Goal: Navigation & Orientation: Find specific page/section

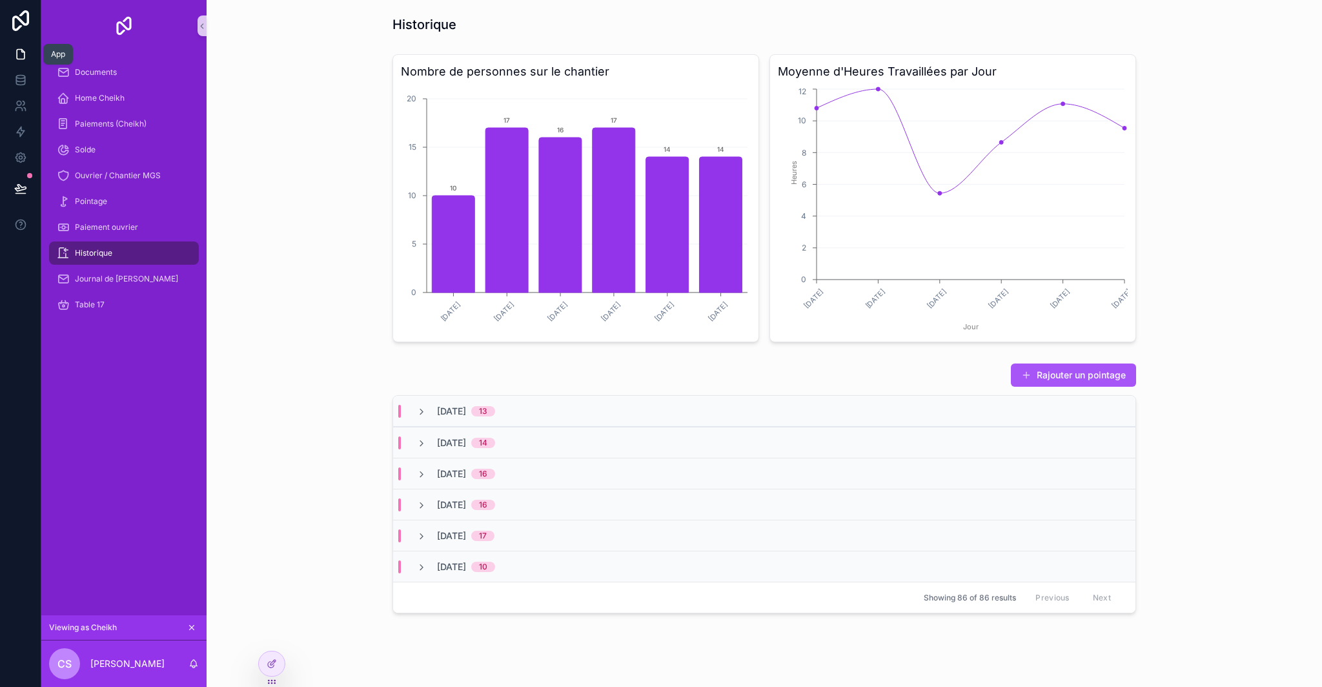
click at [19, 57] on icon at bounding box center [20, 54] width 13 height 13
click at [15, 75] on icon at bounding box center [20, 80] width 13 height 13
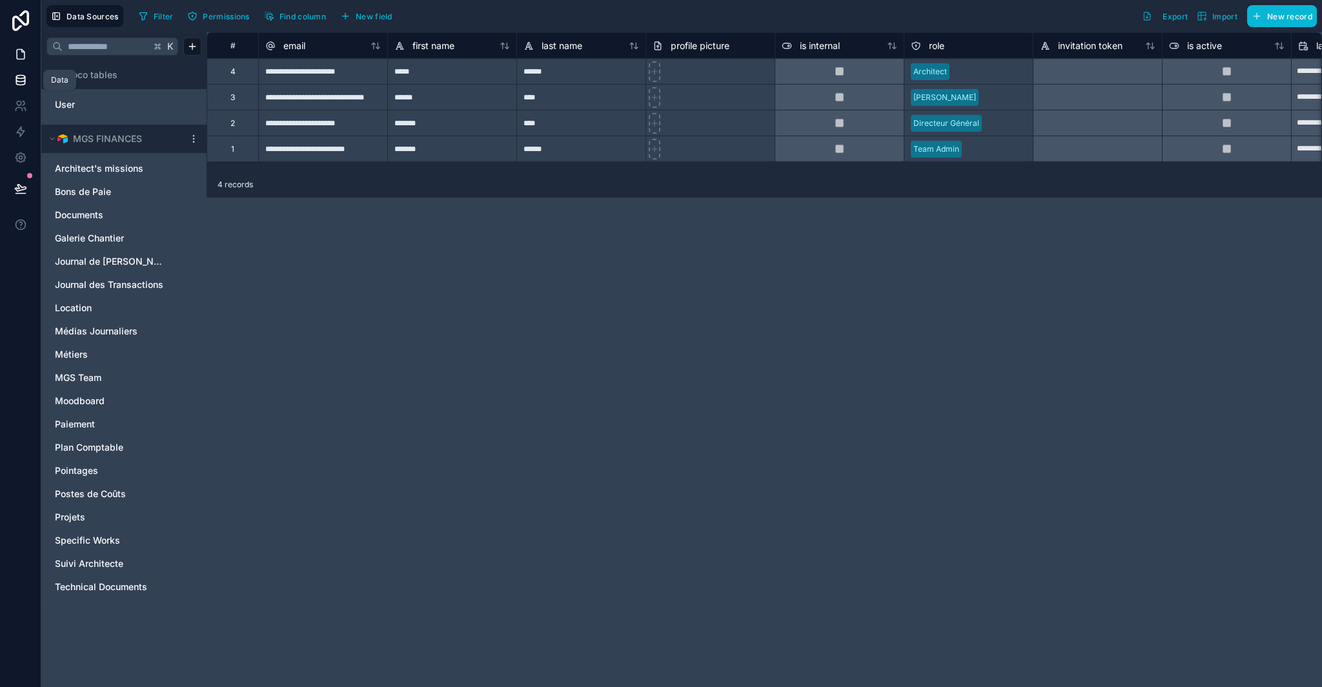
click at [21, 59] on icon at bounding box center [21, 55] width 8 height 10
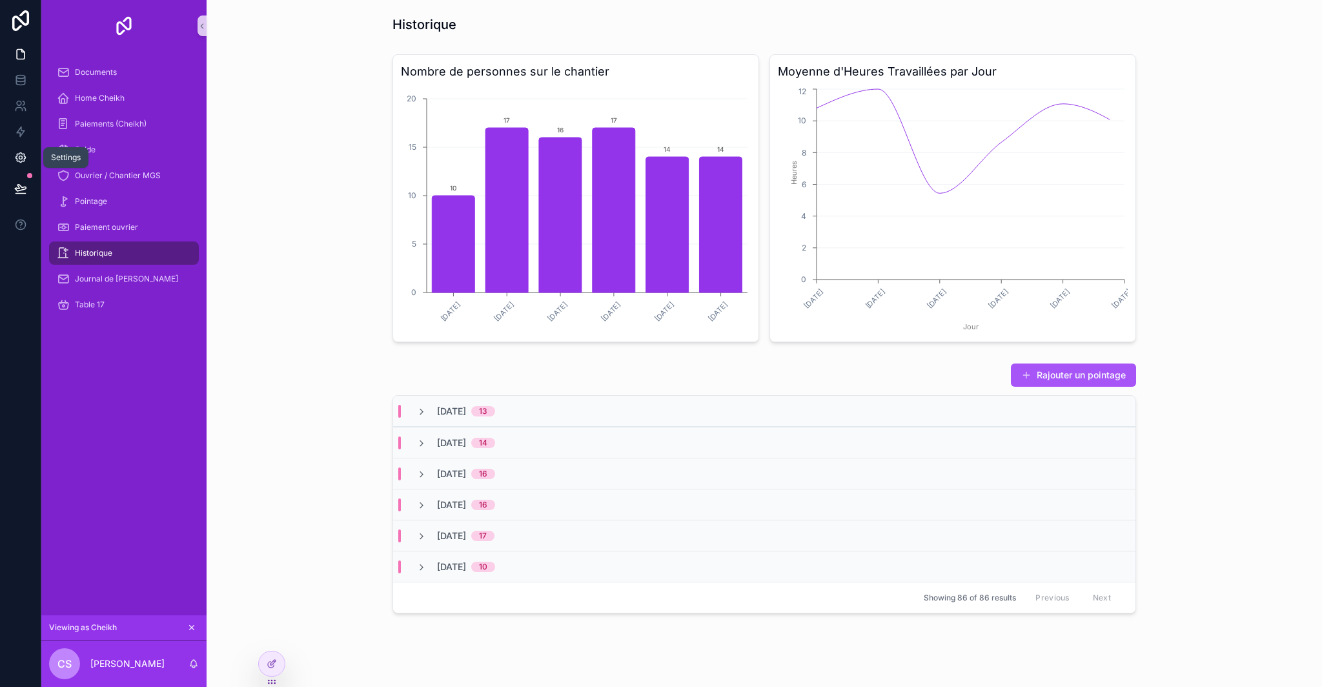
click at [21, 159] on icon at bounding box center [20, 157] width 13 height 13
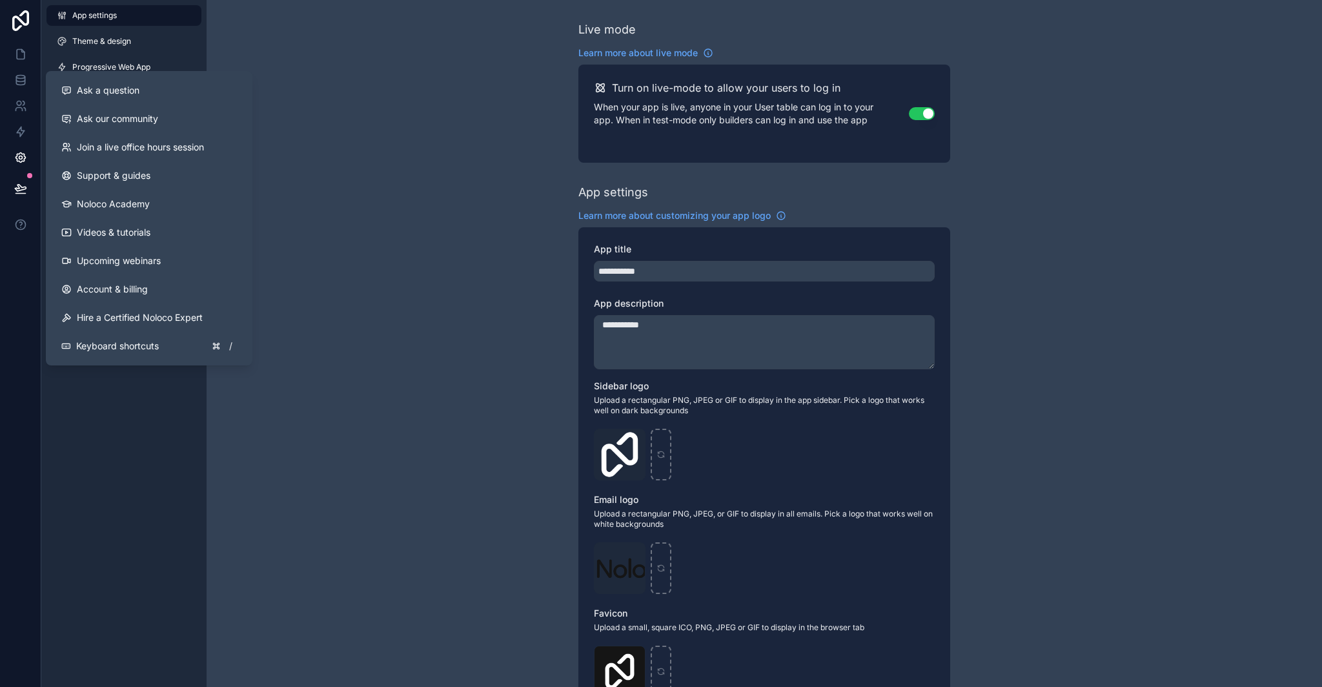
click at [156, 418] on div "App settings Theme & design Progressive Web App Navigation Email settings Space…" at bounding box center [123, 343] width 165 height 687
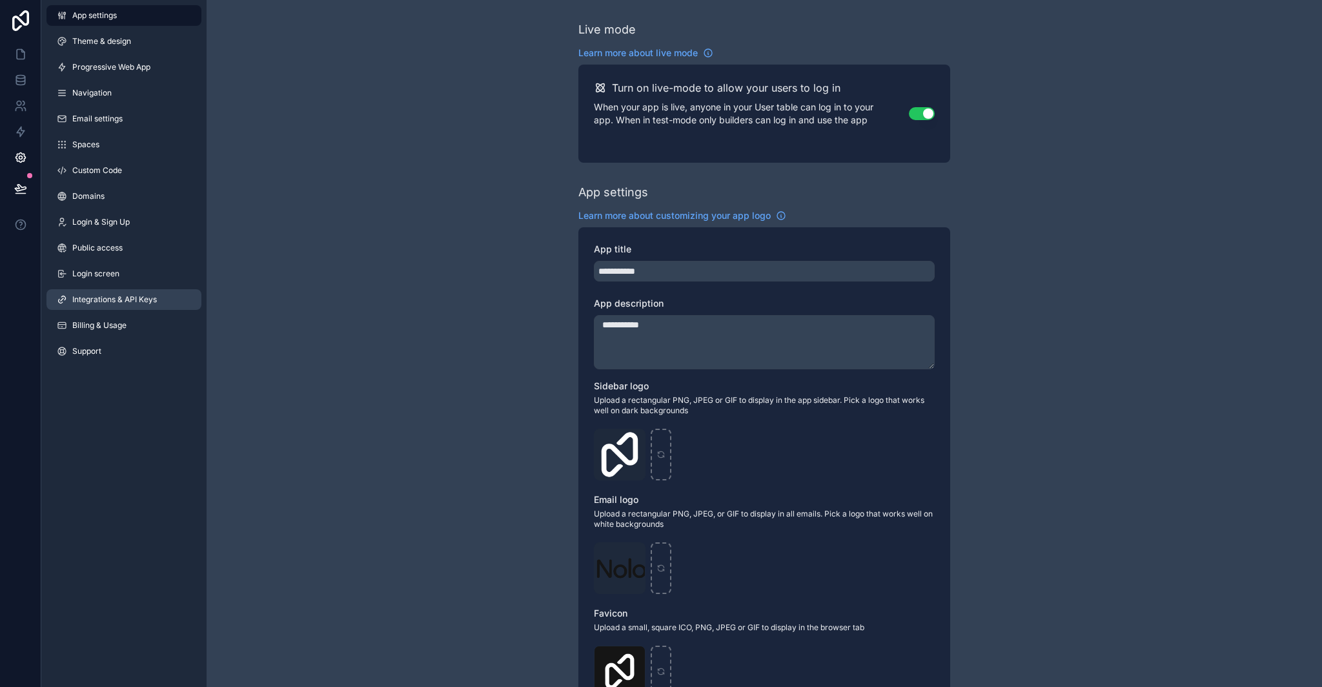
click at [125, 293] on link "Integrations & API Keys" at bounding box center [123, 299] width 155 height 21
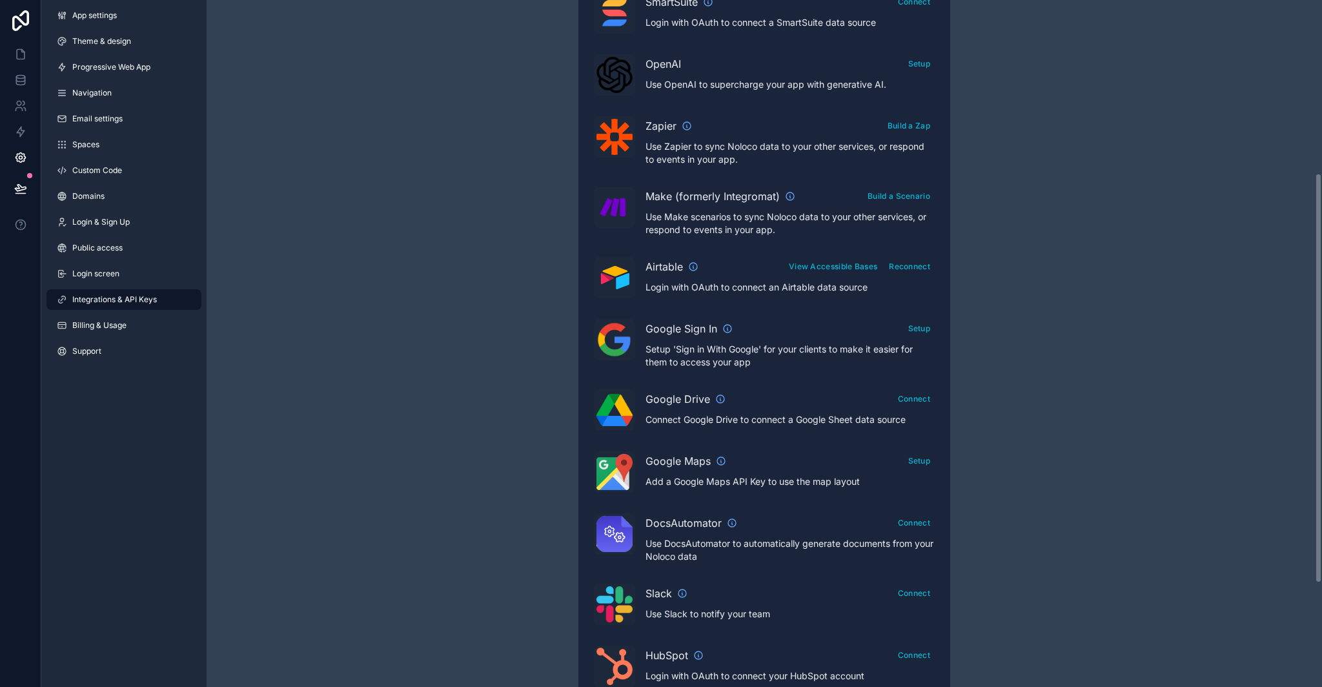
scroll to position [464, 0]
